Goal: Task Accomplishment & Management: Complete application form

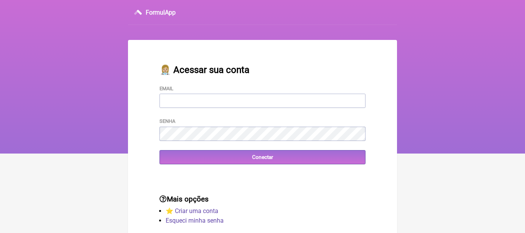
click at [256, 101] on input "Email" at bounding box center [263, 101] width 206 height 14
type input "[EMAIL_ADDRESS][DOMAIN_NAME]"
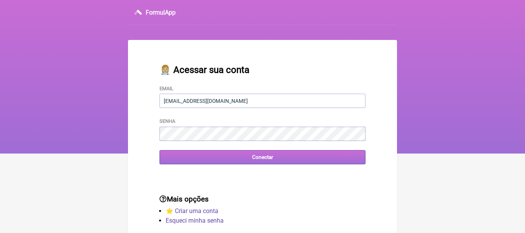
click at [265, 158] on input "Conectar" at bounding box center [263, 157] width 206 height 14
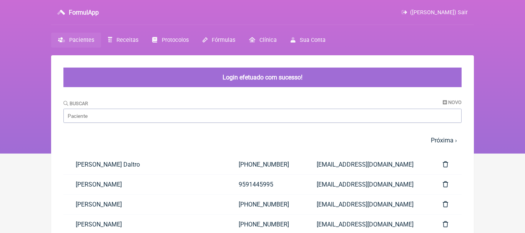
click at [153, 103] on div "Buscar Novo" at bounding box center [262, 111] width 398 height 23
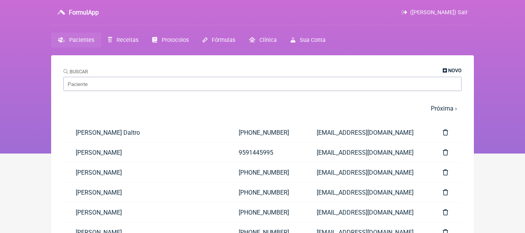
click at [450, 71] on span "Novo" at bounding box center [454, 71] width 13 height 6
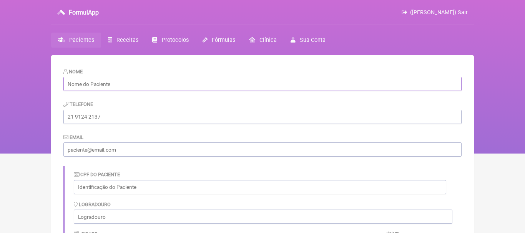
click at [268, 83] on input "text" at bounding box center [262, 84] width 398 height 14
paste input "Isabela Sales de Andrade"
type input "Isabela Sales de Andrade"
click at [131, 116] on input "tel" at bounding box center [262, 117] width 398 height 14
paste input "(21) 97039-4885"
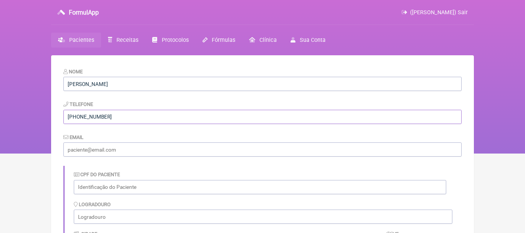
type input "(21) 97039-4885"
click at [131, 150] on input "email" at bounding box center [262, 150] width 398 height 14
paste input "isabela.sales@gmail.com"
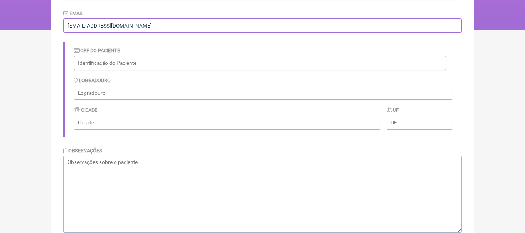
scroll to position [172, 0]
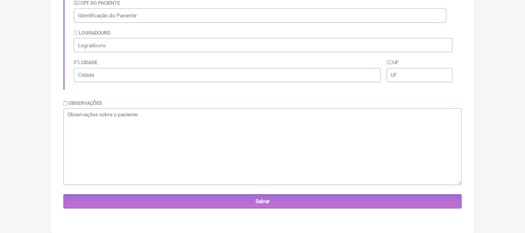
type input "isabela.sales@gmail.com"
click at [293, 147] on textarea at bounding box center [262, 146] width 398 height 77
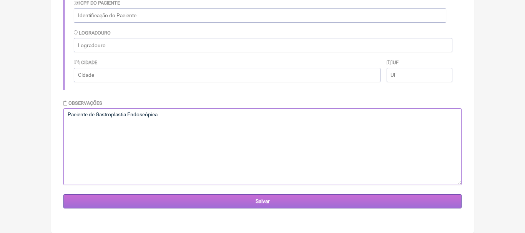
type textarea "Paciente de Gastroplastia Endoscópica"
click at [243, 204] on input "Salvar" at bounding box center [262, 202] width 398 height 14
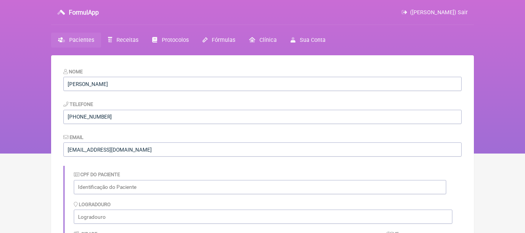
click at [467, 11] on span "(Priscila Ramos Miranda Pinheiro) Sair" at bounding box center [439, 12] width 58 height 7
